Goal: Task Accomplishment & Management: Complete application form

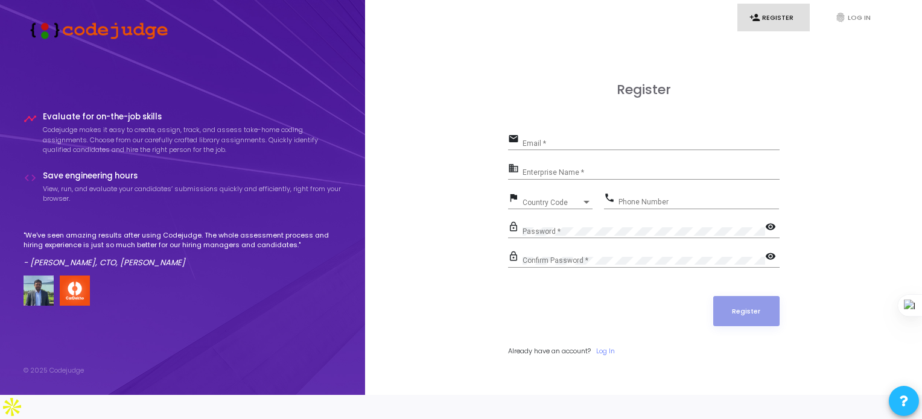
click at [665, 137] on div "Register email Email * business Enterprise Name * flag Country Code Country Cod…" at bounding box center [643, 232] width 271 height 301
click at [639, 150] on div "Email *" at bounding box center [650, 140] width 257 height 19
click at [852, 16] on link "fingerprint Log In" at bounding box center [859, 18] width 72 height 28
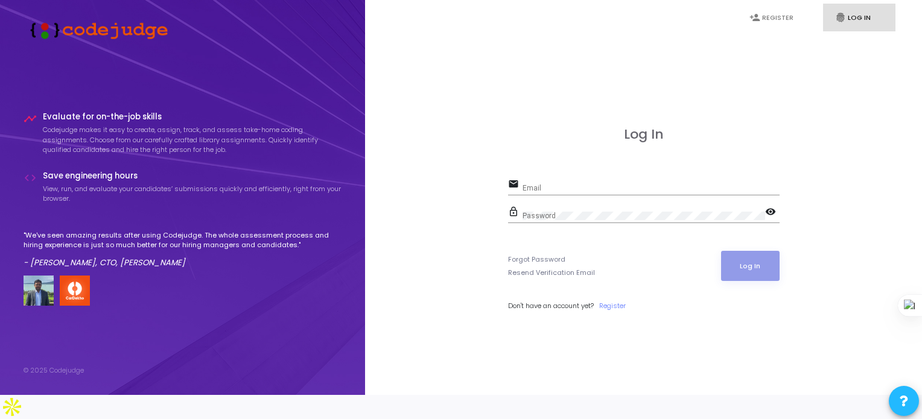
click at [584, 195] on div "Email" at bounding box center [650, 185] width 257 height 19
click at [776, 19] on link "person_add Register" at bounding box center [773, 18] width 72 height 28
